Goal: Information Seeking & Learning: Find specific fact

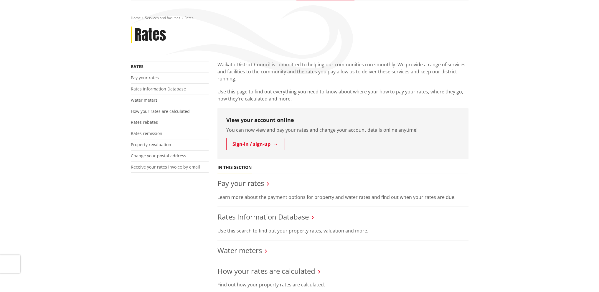
scroll to position [59, 0]
click at [241, 183] on link "Pay your rates" at bounding box center [240, 182] width 47 height 10
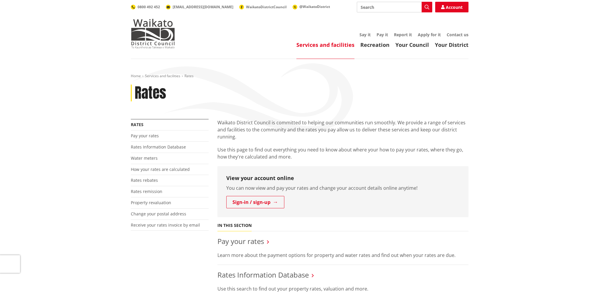
scroll to position [59, 0]
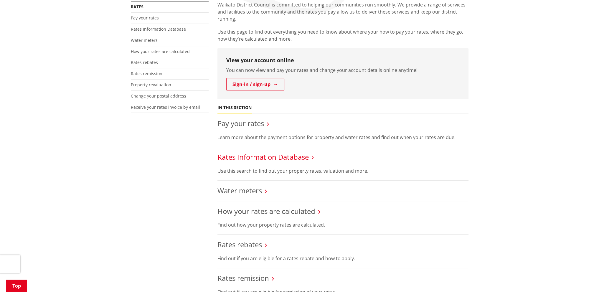
click at [248, 156] on link "Rates Information Database" at bounding box center [262, 157] width 91 height 10
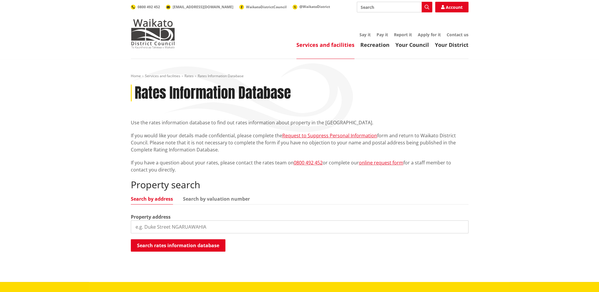
click at [175, 228] on input "search" at bounding box center [299, 226] width 337 height 13
paste input "[STREET_ADDRESS]"
drag, startPoint x: 225, startPoint y: 232, endPoint x: 260, endPoint y: 235, distance: 35.2
click at [260, 235] on div "Property search Search by address Search by valuation number Property address […" at bounding box center [299, 215] width 337 height 73
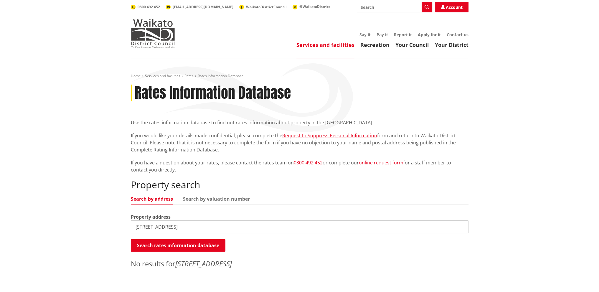
drag, startPoint x: 174, startPoint y: 226, endPoint x: 268, endPoint y: 231, distance: 93.5
click at [267, 231] on input "[STREET_ADDRESS]" at bounding box center [299, 226] width 337 height 13
type input "[STREET_ADDRESS]"
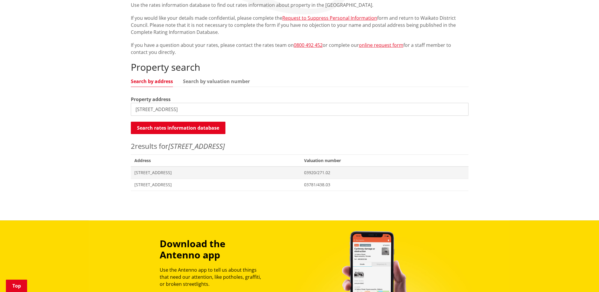
scroll to position [118, 0]
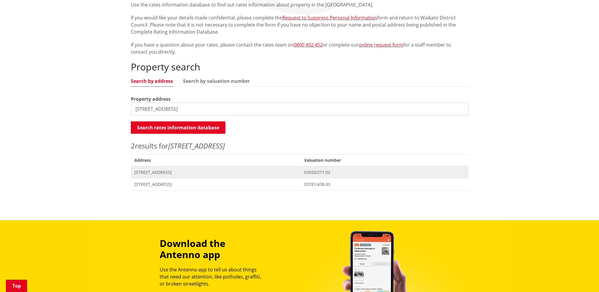
click at [193, 175] on span "[STREET_ADDRESS]" at bounding box center [215, 172] width 163 height 6
